Goal: Find specific page/section: Find specific page/section

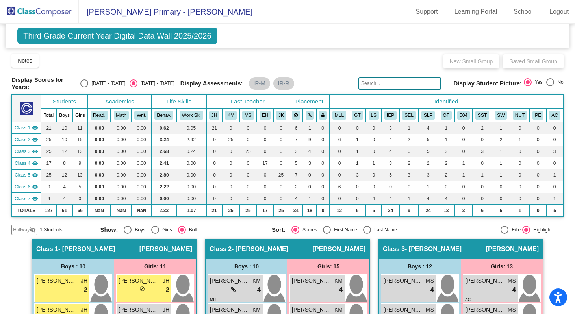
scroll to position [676, 0]
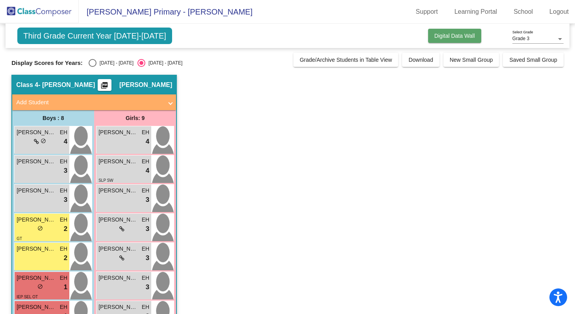
click at [461, 37] on span "Digital Data Wall" at bounding box center [454, 36] width 41 height 6
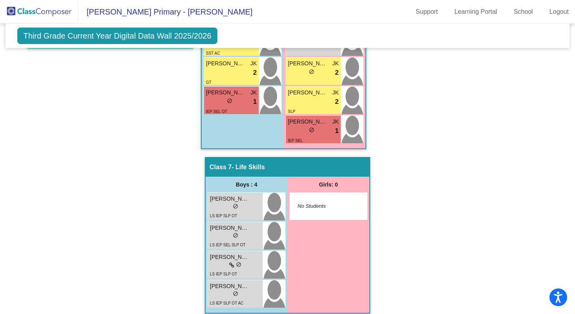
scroll to position [999, 0]
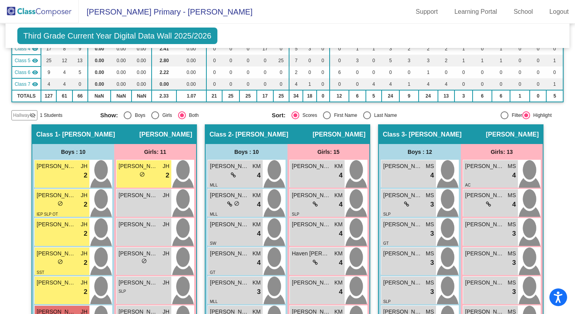
scroll to position [0, 0]
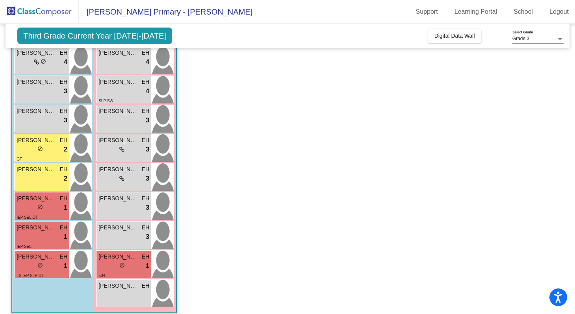
scroll to position [79, 0]
click at [242, 130] on app-classroom "Class 4 - [PERSON_NAME] picture_as_pdf [PERSON_NAME] Add Student First Name Las…" at bounding box center [287, 159] width 552 height 326
